Goal: Information Seeking & Learning: Compare options

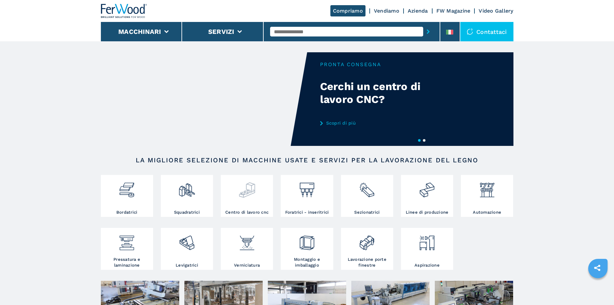
click at [242, 207] on div at bounding box center [246, 192] width 49 height 33
drag, startPoint x: 251, startPoint y: 207, endPoint x: 247, endPoint y: 207, distance: 3.9
click at [250, 207] on div at bounding box center [246, 192] width 49 height 33
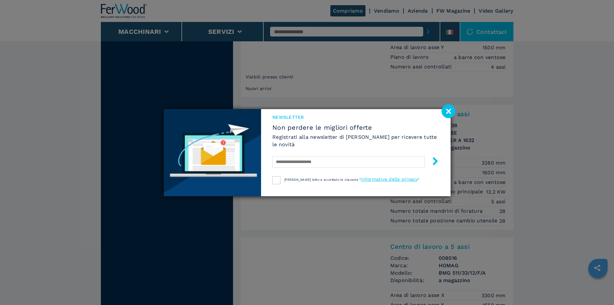
scroll to position [831, 0]
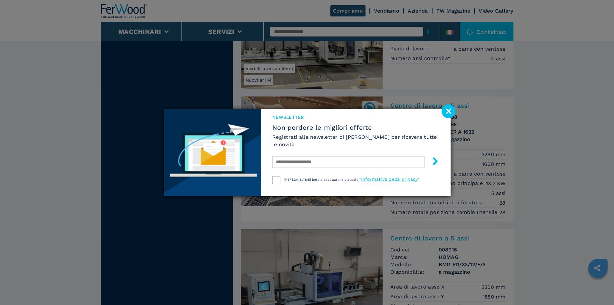
click at [454, 109] on image at bounding box center [449, 111] width 14 height 14
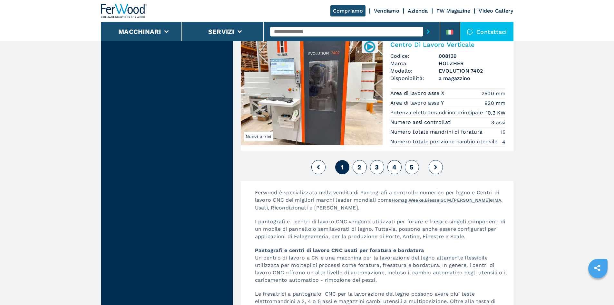
scroll to position [1476, 0]
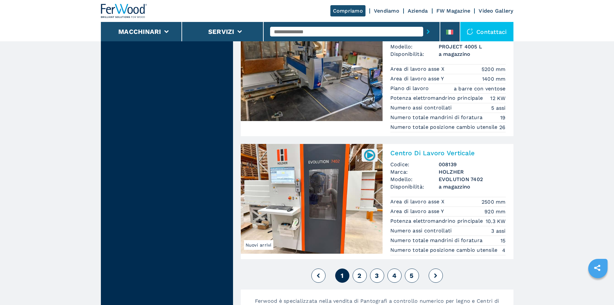
click at [355, 282] on button "2" at bounding box center [360, 275] width 14 height 14
click at [361, 278] on button "2" at bounding box center [360, 275] width 14 height 14
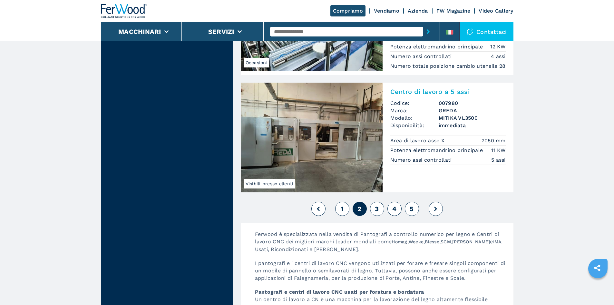
scroll to position [1666, 0]
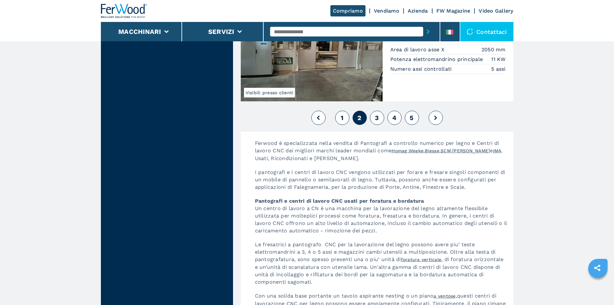
click at [378, 122] on span "3" at bounding box center [377, 118] width 4 height 8
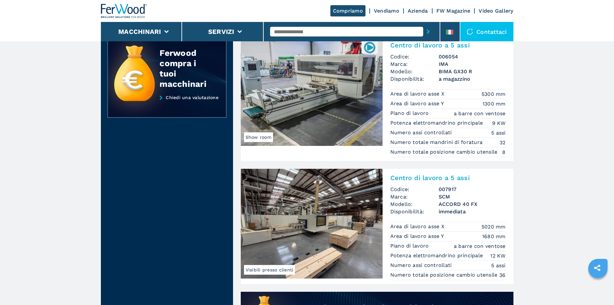
scroll to position [376, 0]
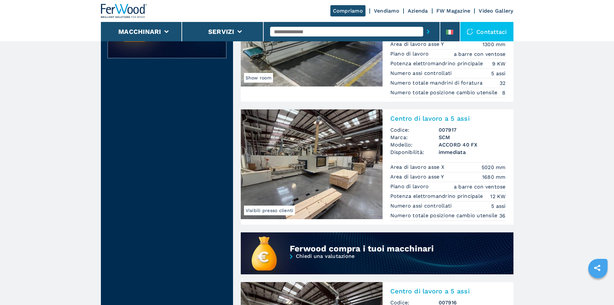
click at [309, 138] on img at bounding box center [312, 164] width 142 height 110
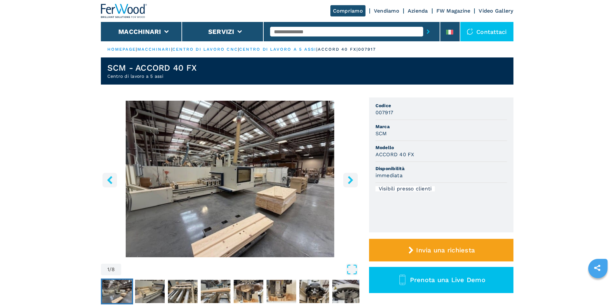
click at [349, 179] on icon "right-button" at bounding box center [351, 180] width 8 height 8
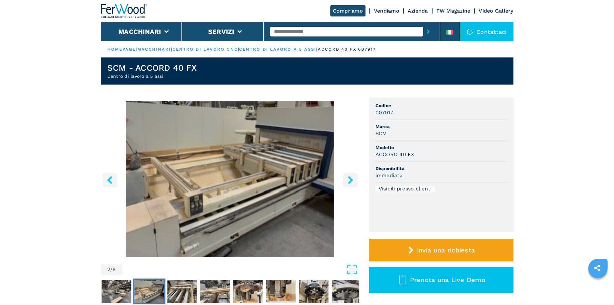
click at [349, 175] on button "right-button" at bounding box center [350, 179] width 15 height 15
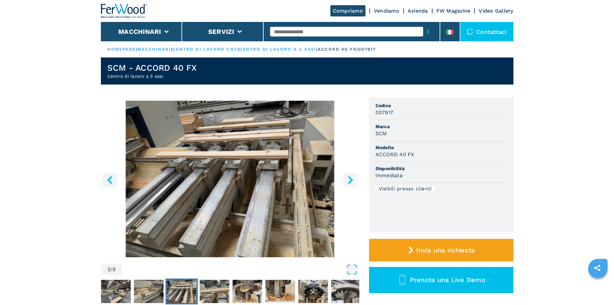
click at [349, 175] on button "right-button" at bounding box center [350, 179] width 15 height 15
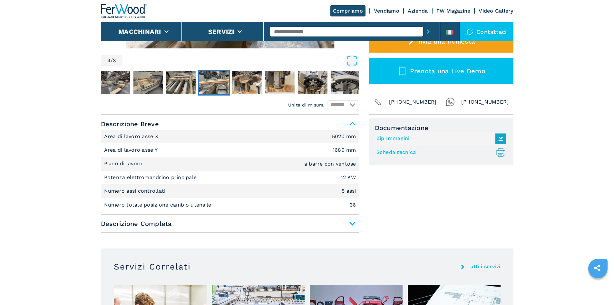
scroll to position [215, 0]
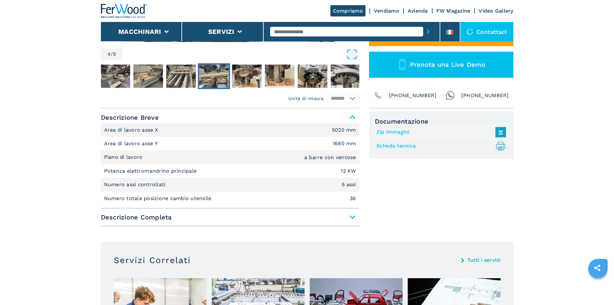
click at [353, 217] on span "Descrizione Completa" at bounding box center [230, 217] width 259 height 12
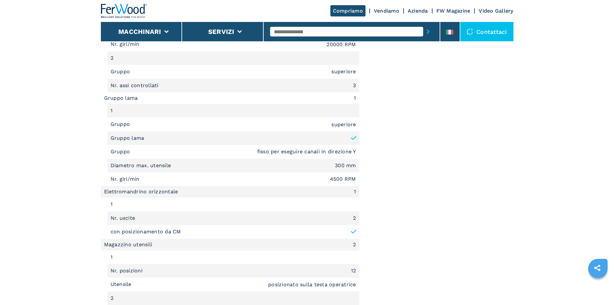
scroll to position [860, 0]
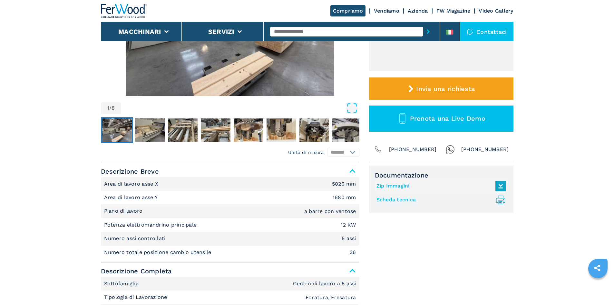
scroll to position [206, 0]
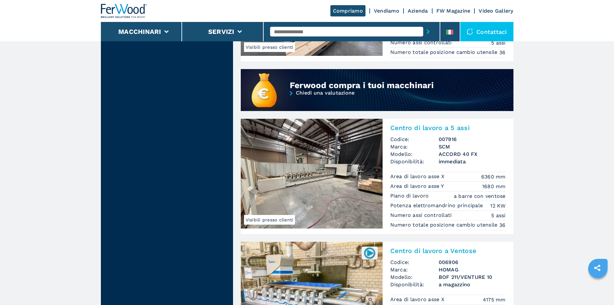
scroll to position [555, 0]
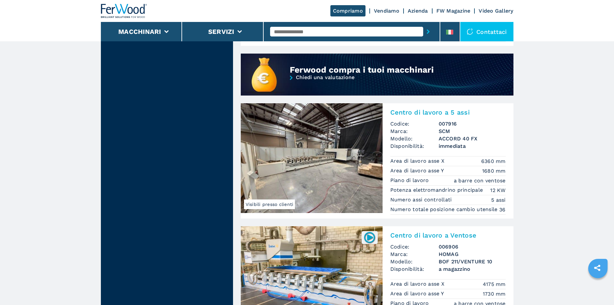
click at [353, 157] on img at bounding box center [312, 158] width 142 height 110
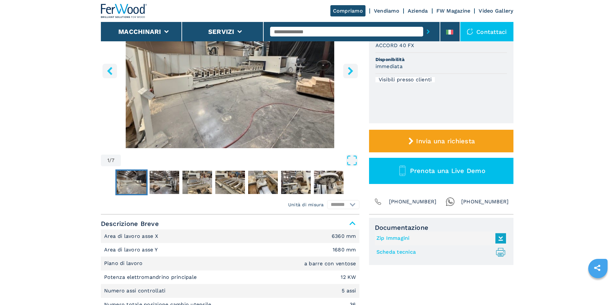
scroll to position [107, 0]
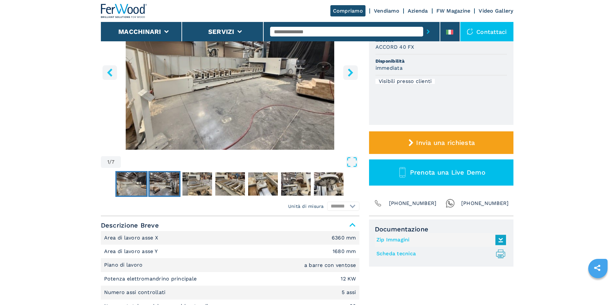
click at [157, 184] on img "Go to Slide 2" at bounding box center [165, 183] width 30 height 23
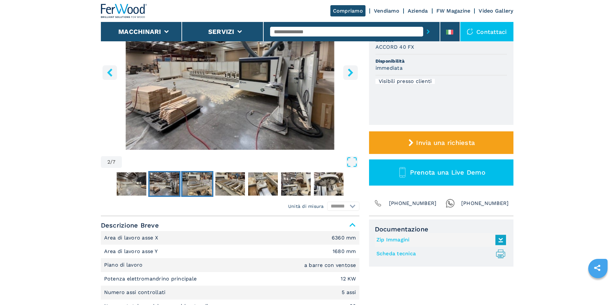
click at [185, 185] on img "Go to Slide 3" at bounding box center [197, 183] width 30 height 23
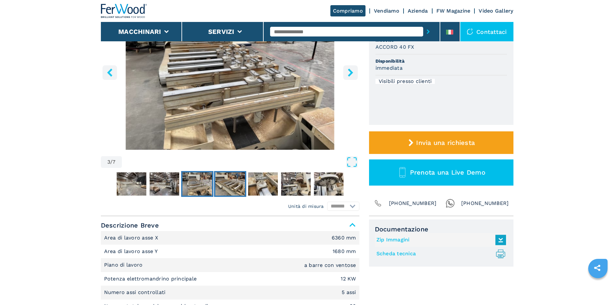
click at [225, 184] on img "Go to Slide 4" at bounding box center [230, 183] width 30 height 23
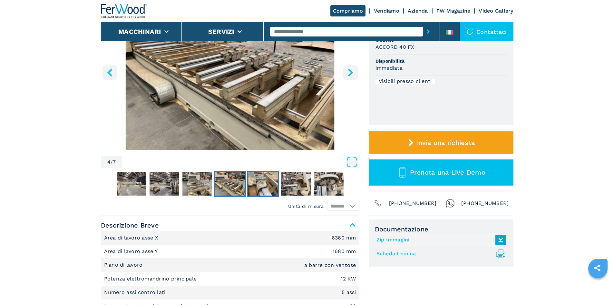
click at [260, 182] on img "Go to Slide 5" at bounding box center [263, 183] width 30 height 23
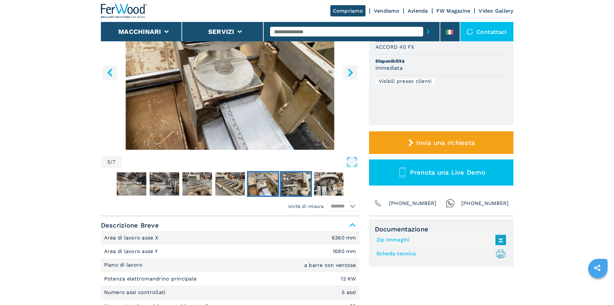
click at [287, 186] on img "Go to Slide 6" at bounding box center [296, 183] width 30 height 23
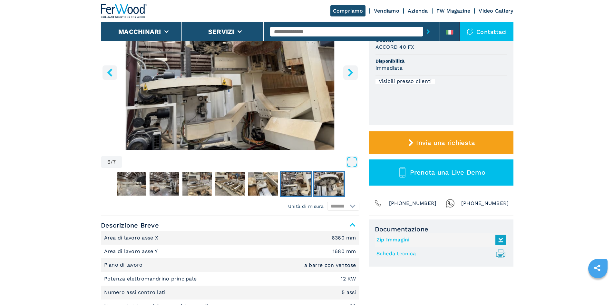
click at [332, 185] on img "Go to Slide 7" at bounding box center [329, 183] width 30 height 23
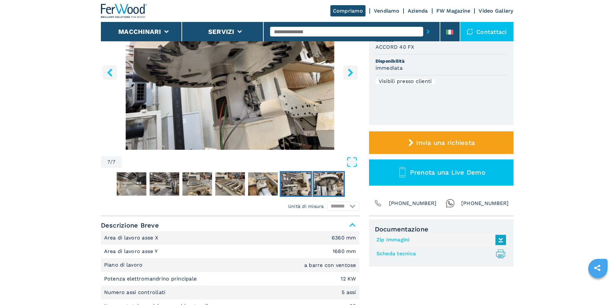
click at [305, 187] on img "Go to Slide 6" at bounding box center [296, 183] width 30 height 23
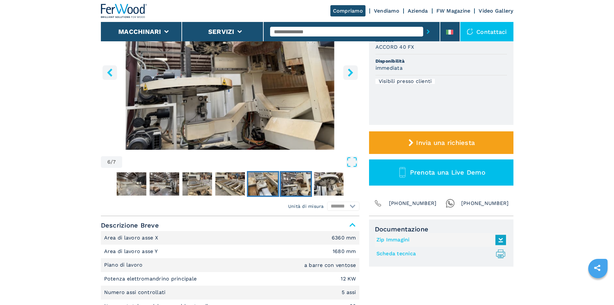
click at [266, 185] on img "Go to Slide 5" at bounding box center [263, 183] width 30 height 23
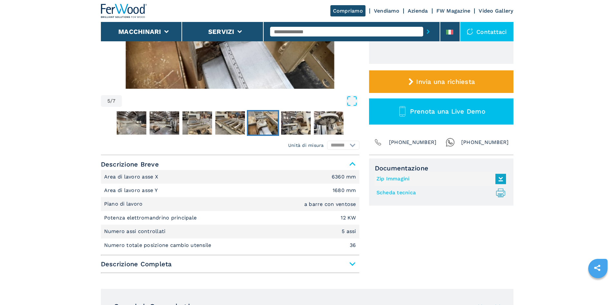
scroll to position [269, 0]
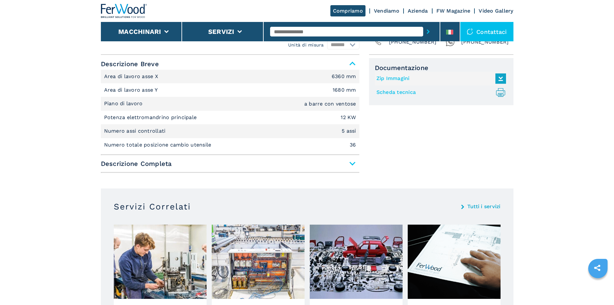
click at [328, 169] on span "Descrizione Completa" at bounding box center [230, 164] width 259 height 12
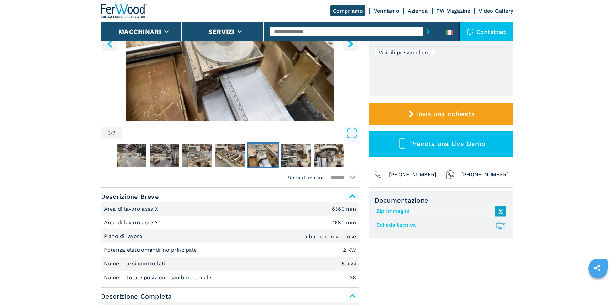
scroll to position [0, 0]
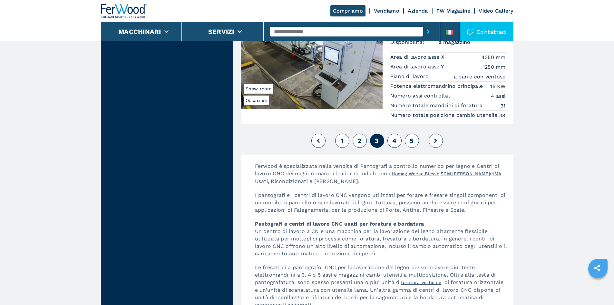
scroll to position [1629, 0]
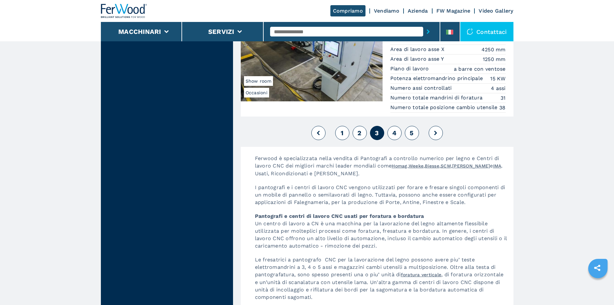
click at [395, 137] on span "4" at bounding box center [394, 133] width 4 height 8
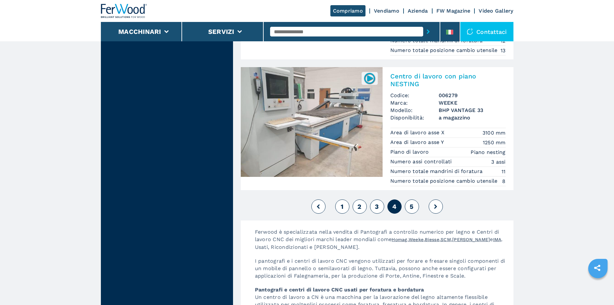
scroll to position [1558, 0]
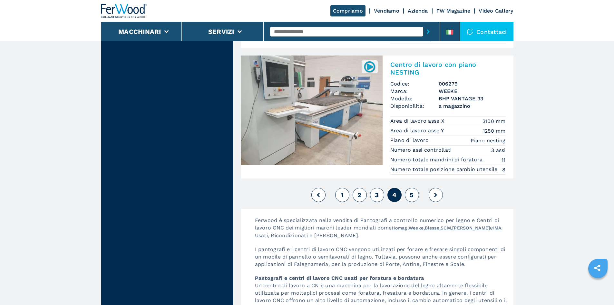
click at [412, 193] on span "5" at bounding box center [412, 195] width 4 height 8
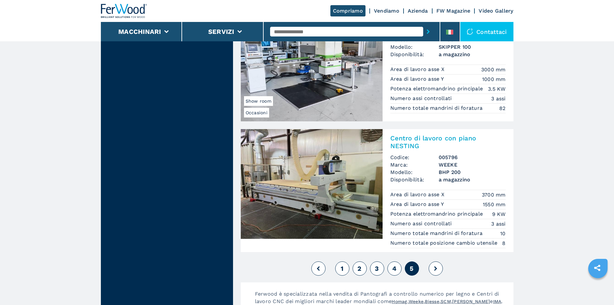
scroll to position [1312, 0]
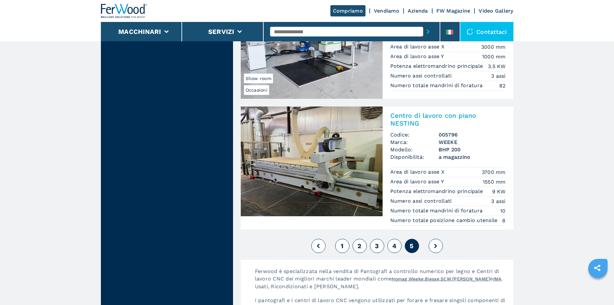
click at [435, 248] on icon at bounding box center [435, 245] width 3 height 5
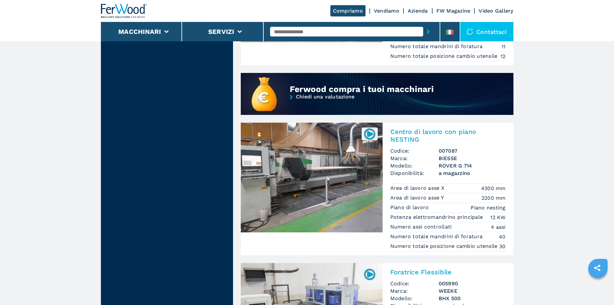
scroll to position [399, 0]
